Goal: Task Accomplishment & Management: Manage account settings

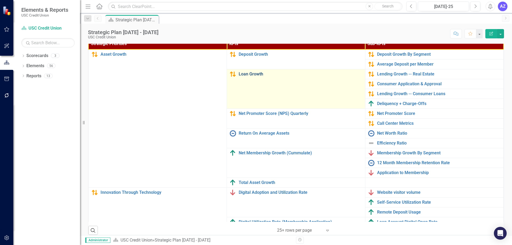
scroll to position [169, 0]
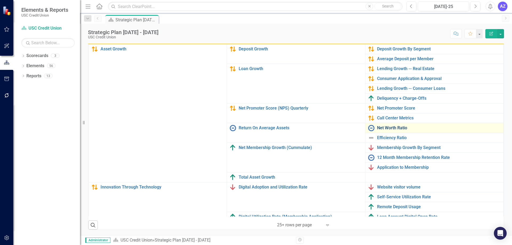
click at [382, 126] on link "Net Worth Ratio" at bounding box center [439, 128] width 124 height 5
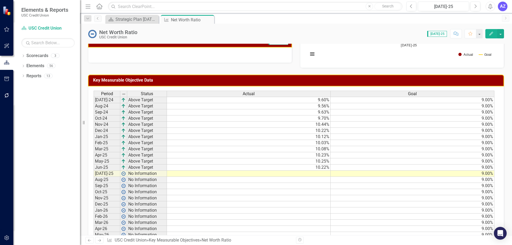
scroll to position [80, 0]
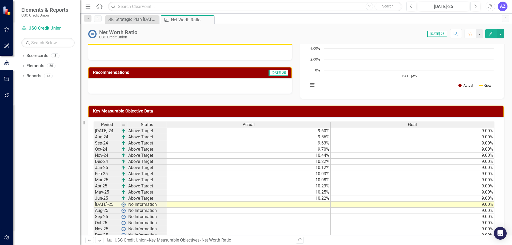
click at [372, 146] on td "9.00%" at bounding box center [412, 143] width 164 height 6
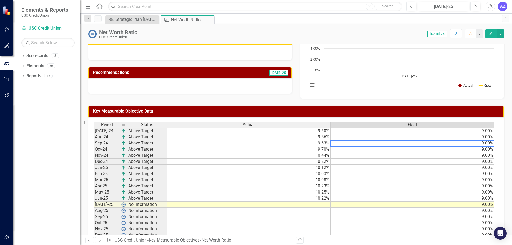
click at [94, 195] on div "Period Status Actual Goal [DATE]-24 Above Target 9.60% 9.00% Aug-24 Above Targe…" at bounding box center [94, 199] width 0 height 154
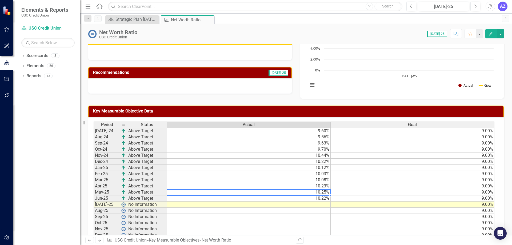
scroll to position [0, 0]
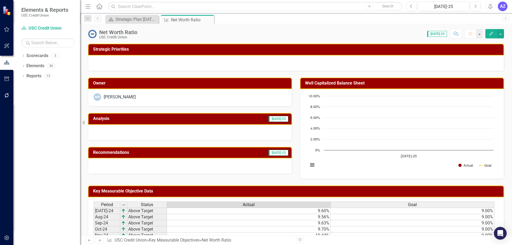
click at [156, 133] on div at bounding box center [190, 132] width 204 height 15
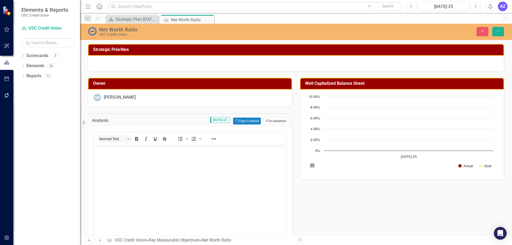
click at [272, 123] on button "ClearPoint AI AI Assistant" at bounding box center [275, 121] width 25 height 7
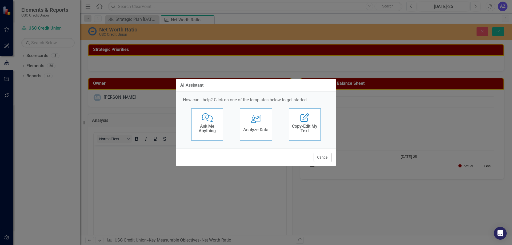
click at [268, 130] on h4 "Analyze Data" at bounding box center [255, 129] width 25 height 5
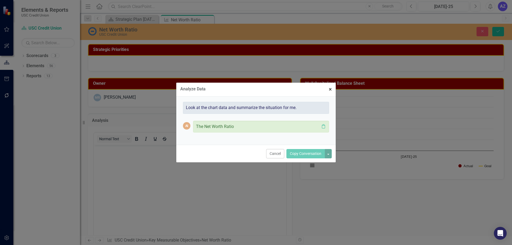
click at [329, 89] on span "×" at bounding box center [330, 89] width 3 height 6
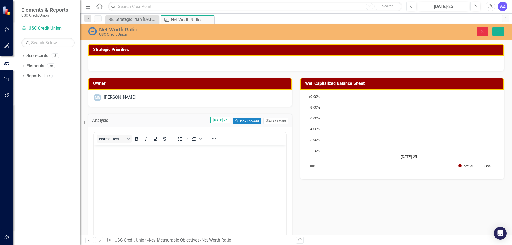
click at [477, 32] on button "Close" at bounding box center [482, 31] width 12 height 9
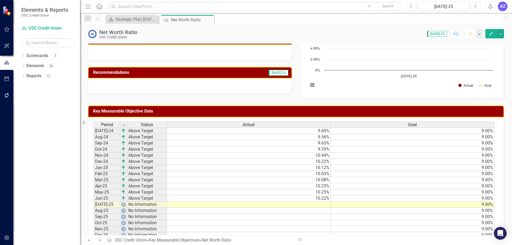
scroll to position [107, 0]
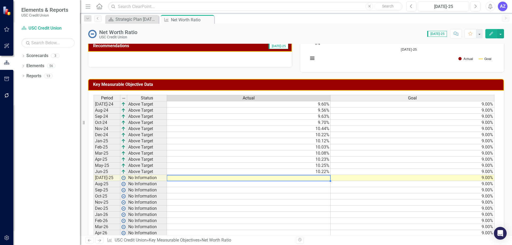
click at [317, 177] on td at bounding box center [249, 178] width 164 height 6
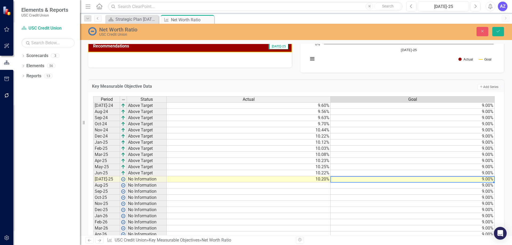
type textarea "9"
click at [58, 107] on div "Dropdown Scorecards 3 Dropdown USC Credit Union Child Scorecard Template ✈️ Upw…" at bounding box center [46, 147] width 67 height 193
